Goal: Transaction & Acquisition: Purchase product/service

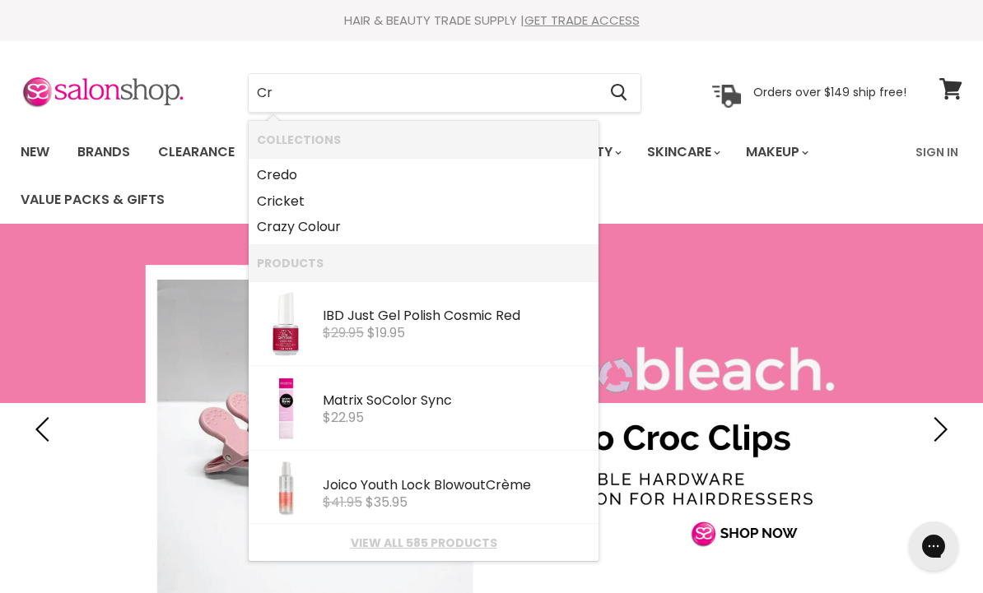
type input "Cri"
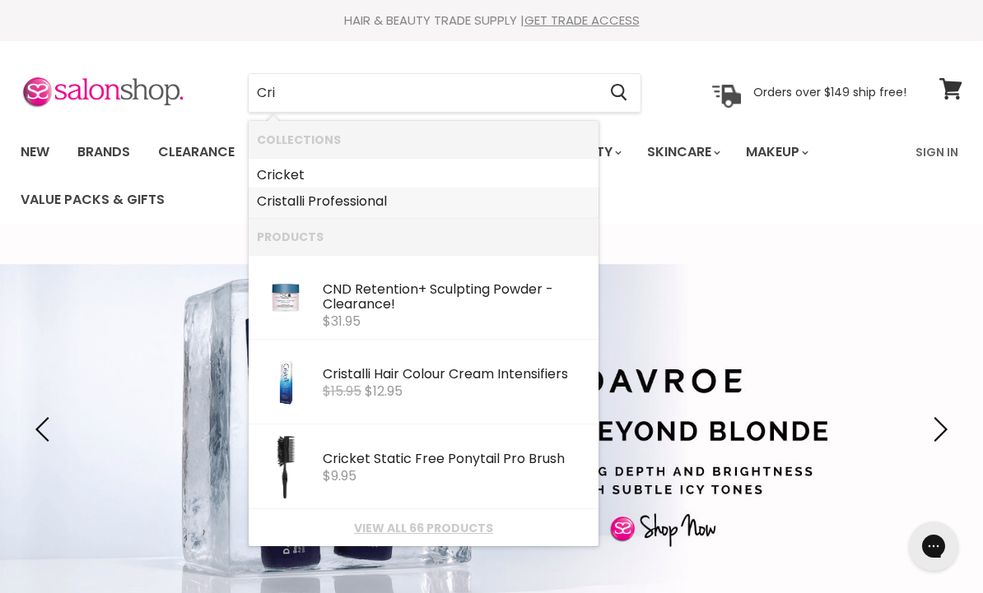
click at [371, 204] on link "Cri stalli Professional" at bounding box center [423, 201] width 333 height 26
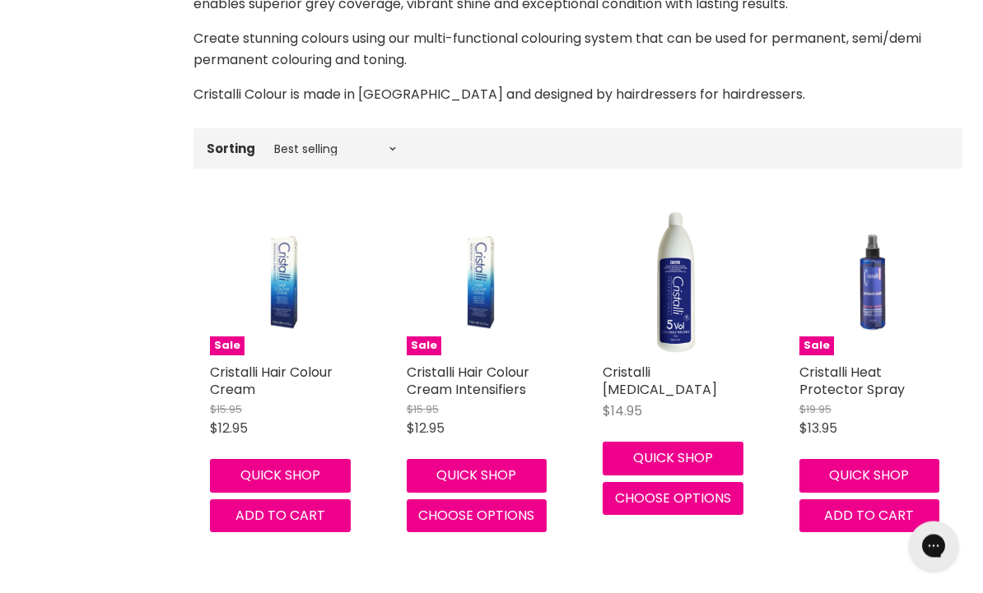
scroll to position [394, 0]
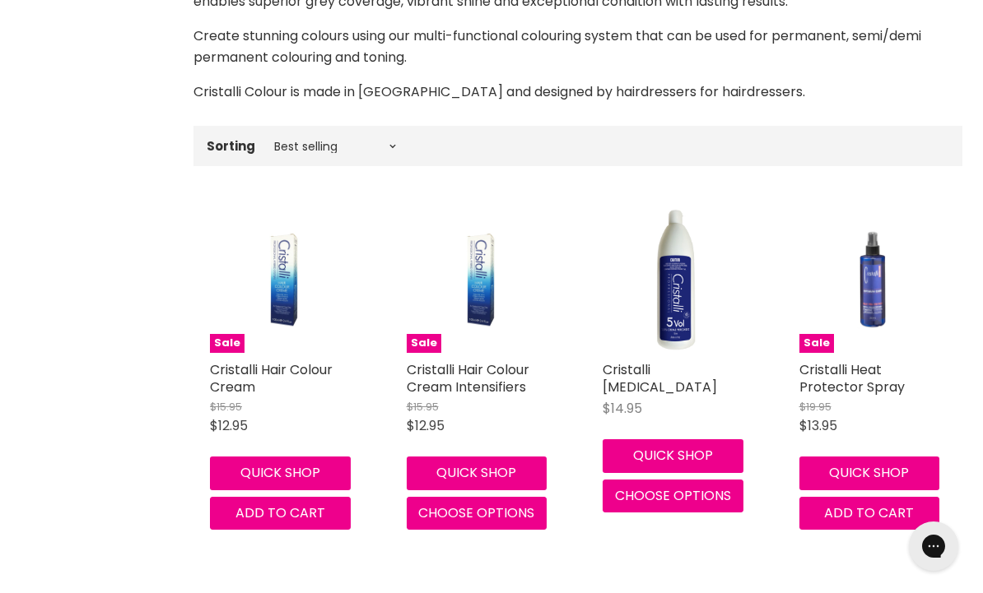
click at [464, 310] on img "Main content" at bounding box center [479, 279] width 98 height 147
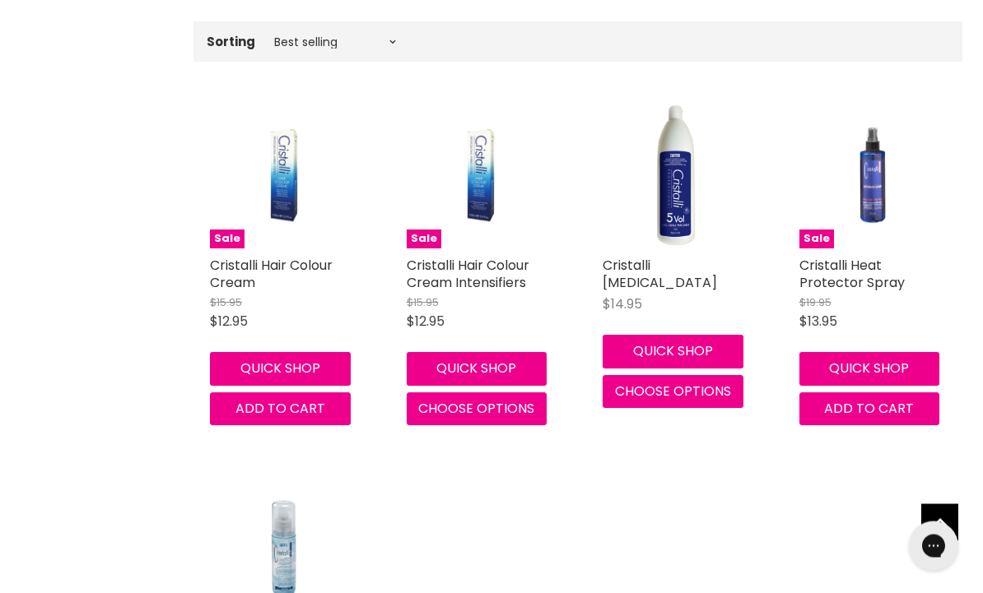
scroll to position [499, 0]
click at [295, 177] on img "Main content" at bounding box center [284, 174] width 98 height 147
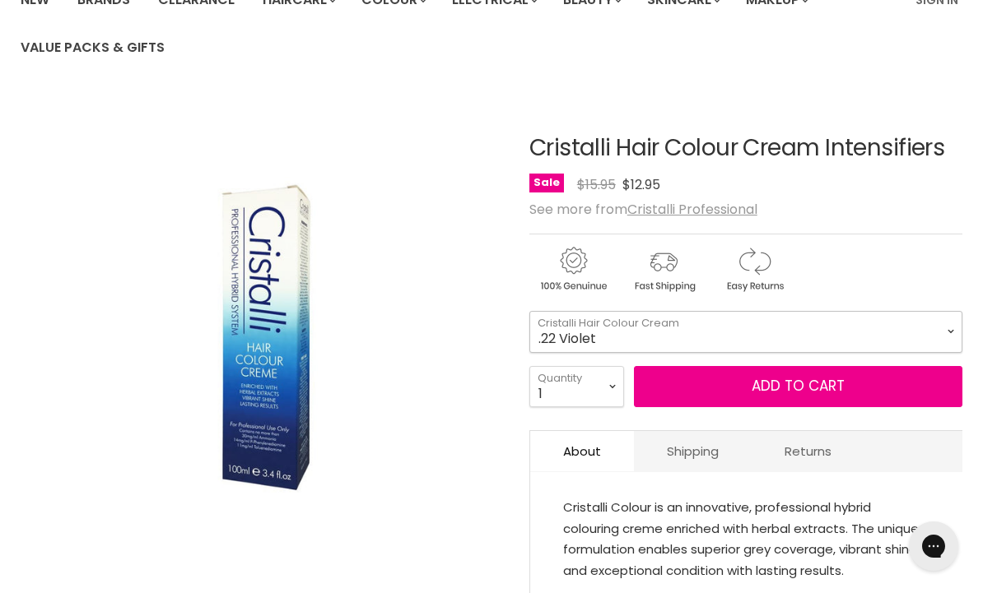
click at [951, 329] on select ".22 Violet .56 Fuschia .66 Red .81 Silver Pearl .91 Silver" at bounding box center [745, 331] width 433 height 41
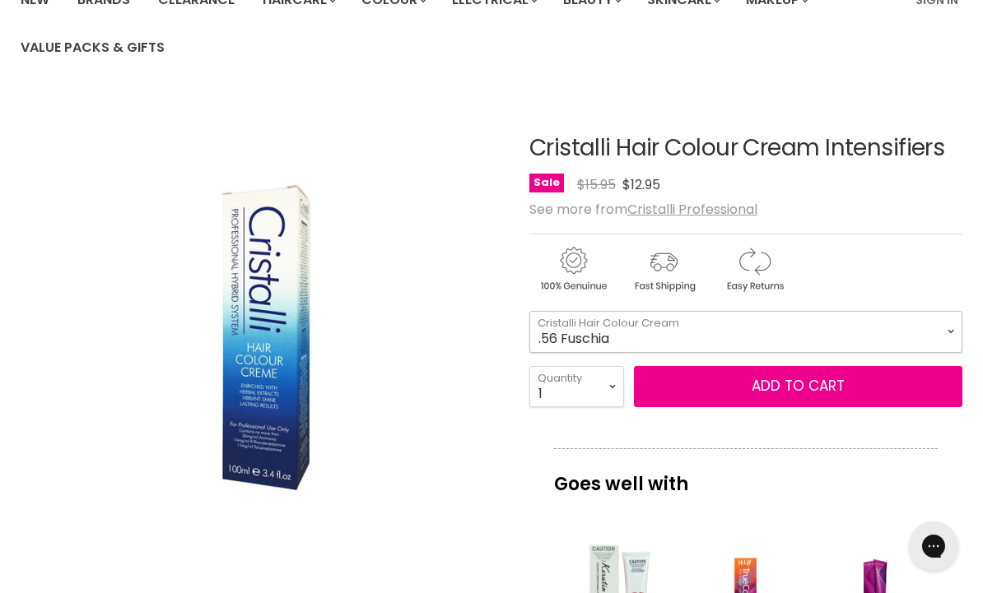
click at [954, 331] on select ".22 Violet .56 Fuschia .66 Red .81 Silver Pearl .91 Silver" at bounding box center [745, 331] width 433 height 41
select select ".22 Violet"
click at [960, 332] on select ".22 Violet .56 Fuschia .66 Red .81 Silver Pearl .91 Silver" at bounding box center [745, 331] width 433 height 41
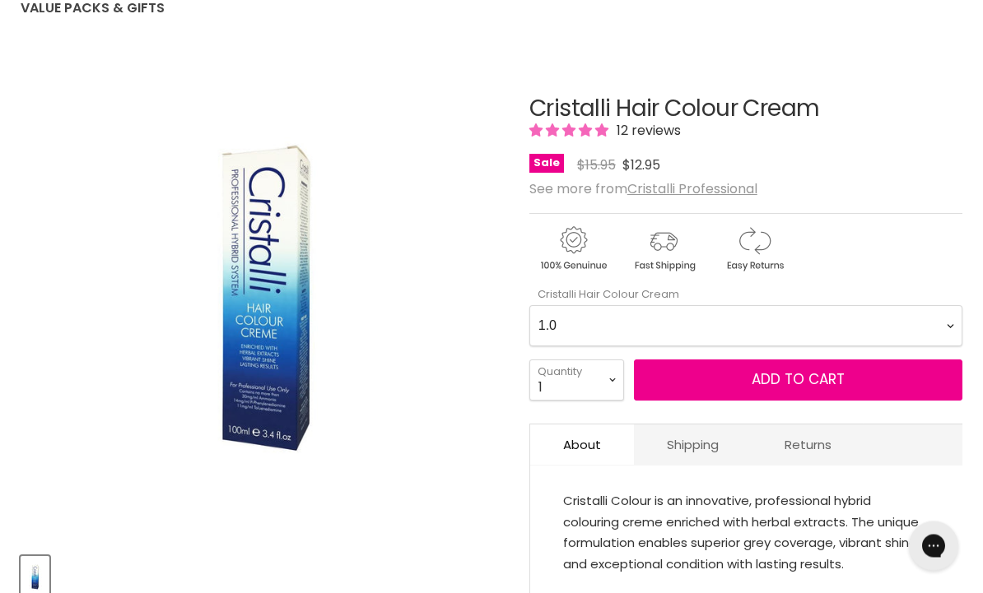
scroll to position [196, 0]
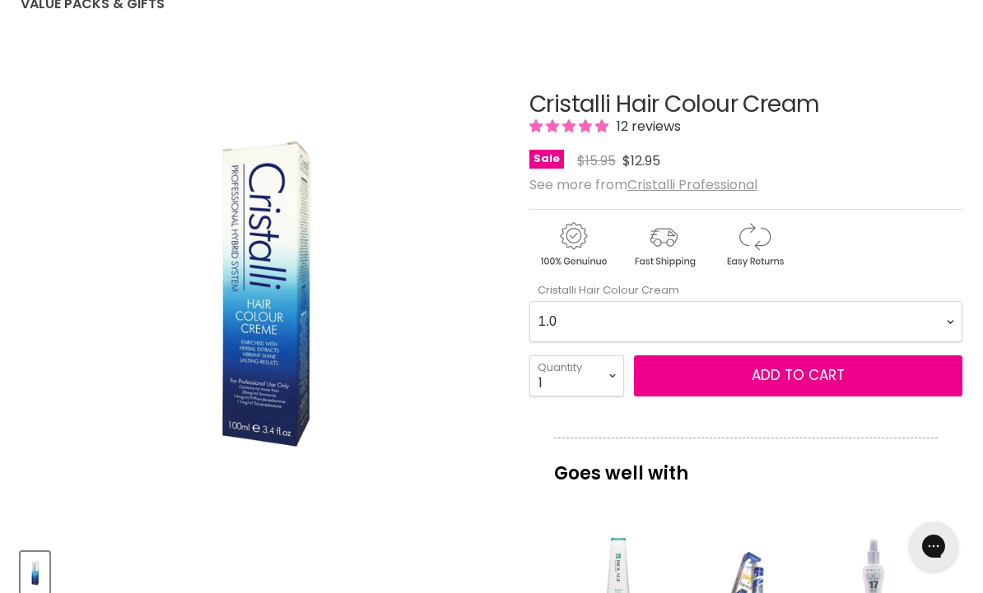
click at [953, 313] on Cream-0-0 "1.0 2.10 3.0 4.0 4.00 4.22 4.5 4.66 4.73 4.77 5.0 5.00 5.1 5.12 5.22 5.3 5.4 5.…" at bounding box center [745, 321] width 433 height 41
